Goal: Transaction & Acquisition: Purchase product/service

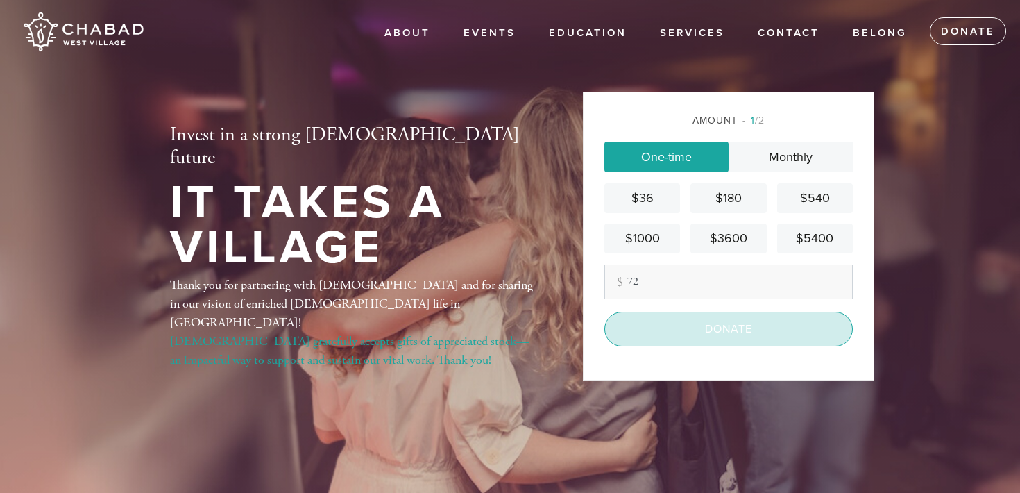
type input "72"
click at [716, 337] on input "Donate" at bounding box center [728, 329] width 248 height 35
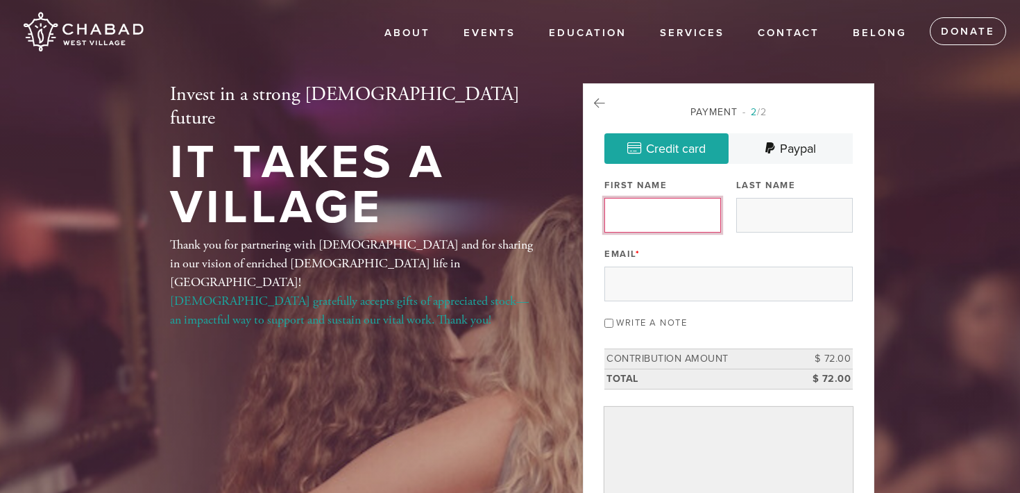
click at [668, 213] on input "First Name" at bounding box center [662, 215] width 117 height 35
type input "Natalie"
type input "Shamie"
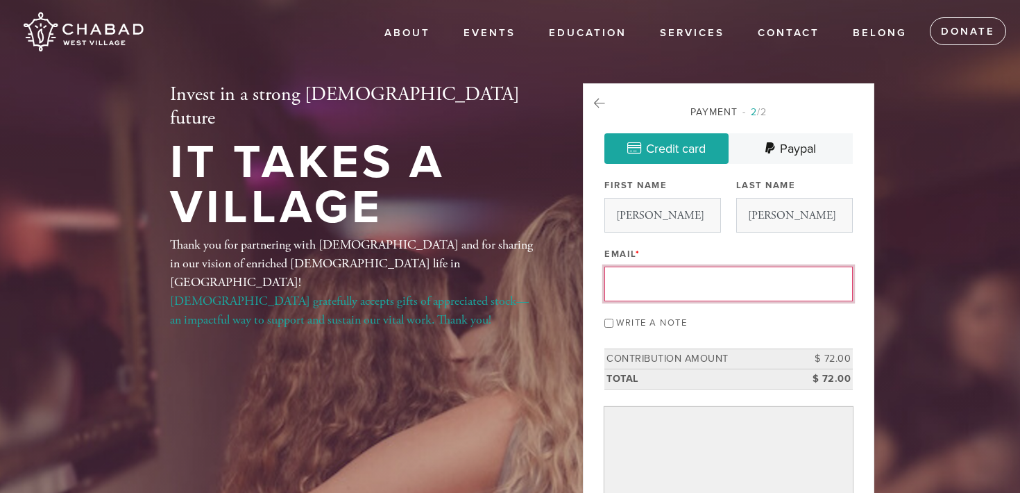
click at [677, 278] on input "Email *" at bounding box center [728, 283] width 248 height 35
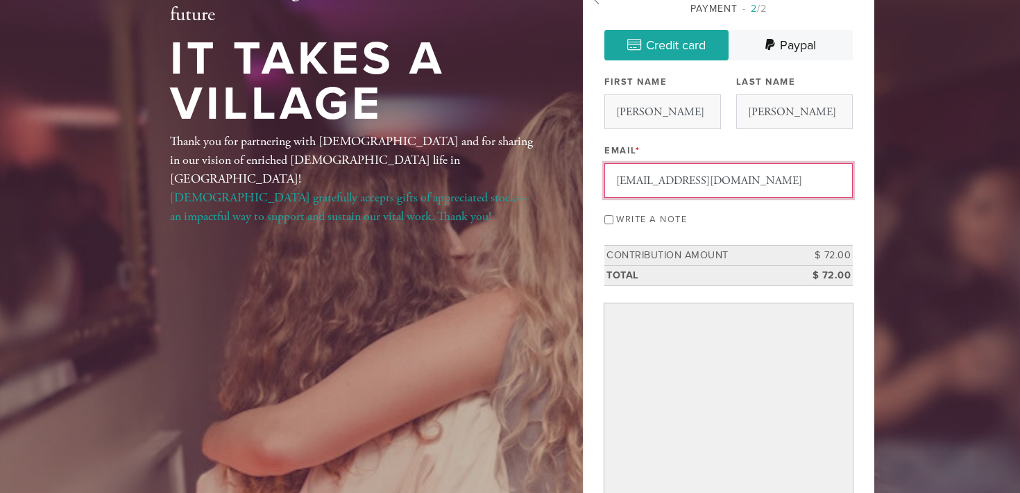
scroll to position [109, 0]
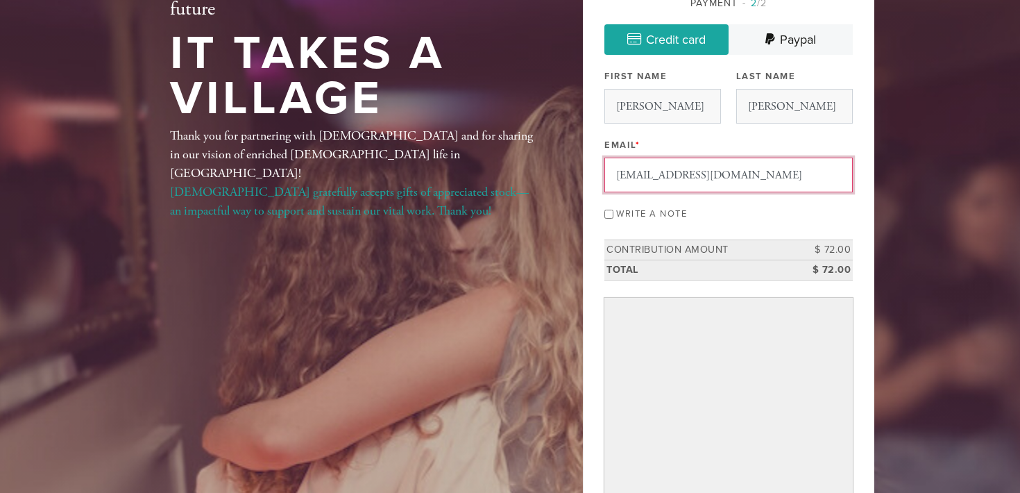
type input "nhshamie@gmail.com"
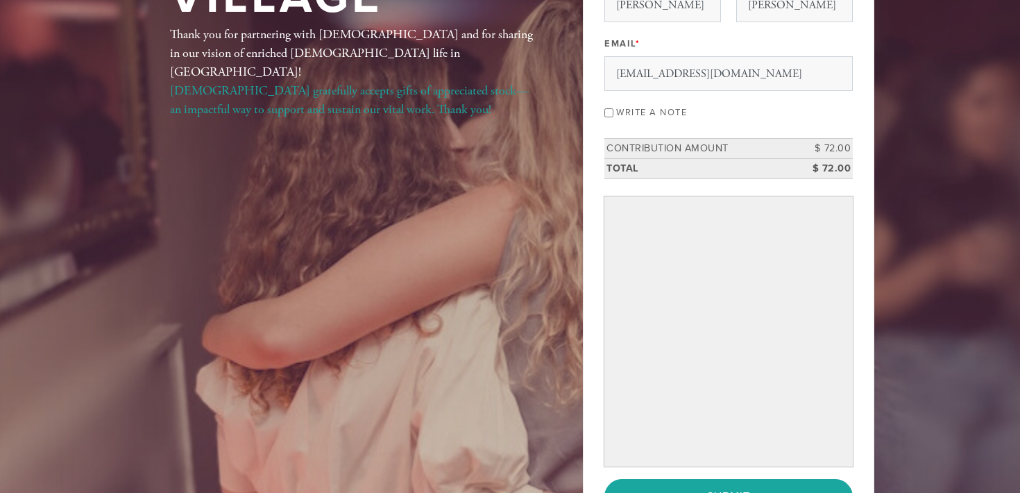
scroll to position [294, 0]
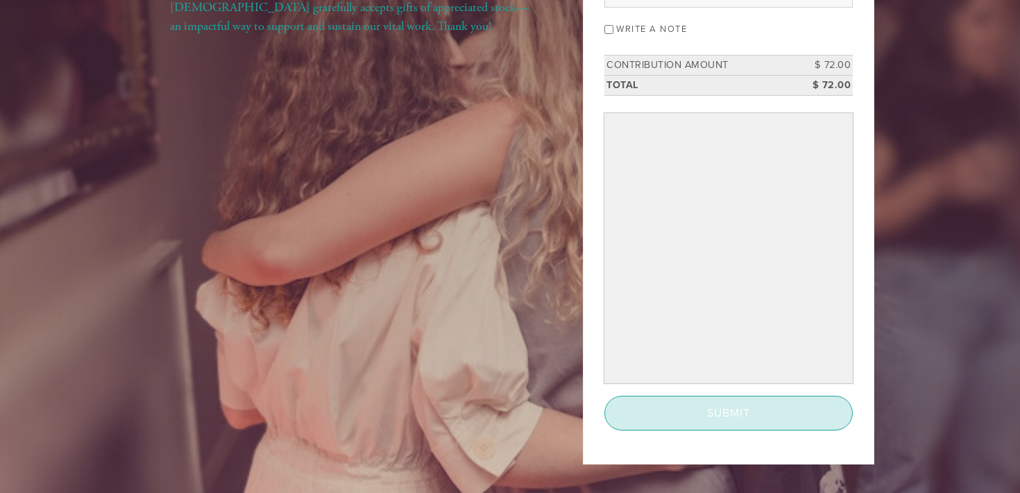
click at [632, 405] on input "Submit" at bounding box center [728, 413] width 248 height 35
